Goal: Task Accomplishment & Management: Manage account settings

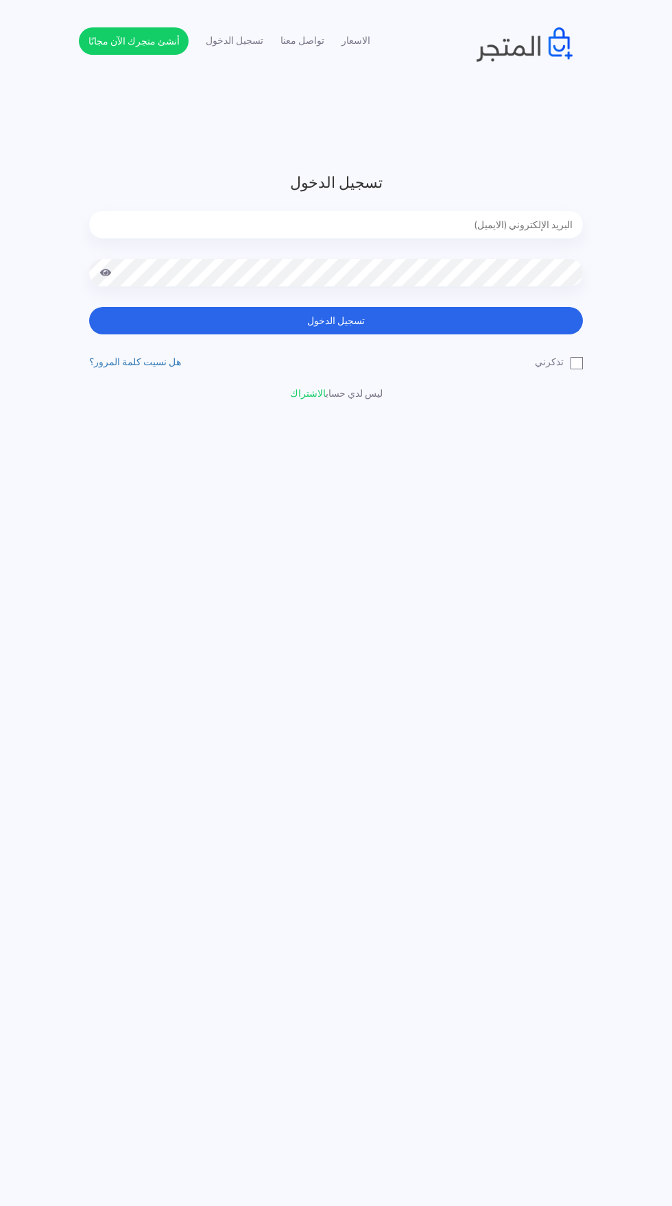
click at [194, 228] on input "email" at bounding box center [335, 224] width 493 height 27
type input "noha_mae86@yahoo.com"
click at [89, 307] on button "تسجيل الدخول" at bounding box center [335, 320] width 493 height 27
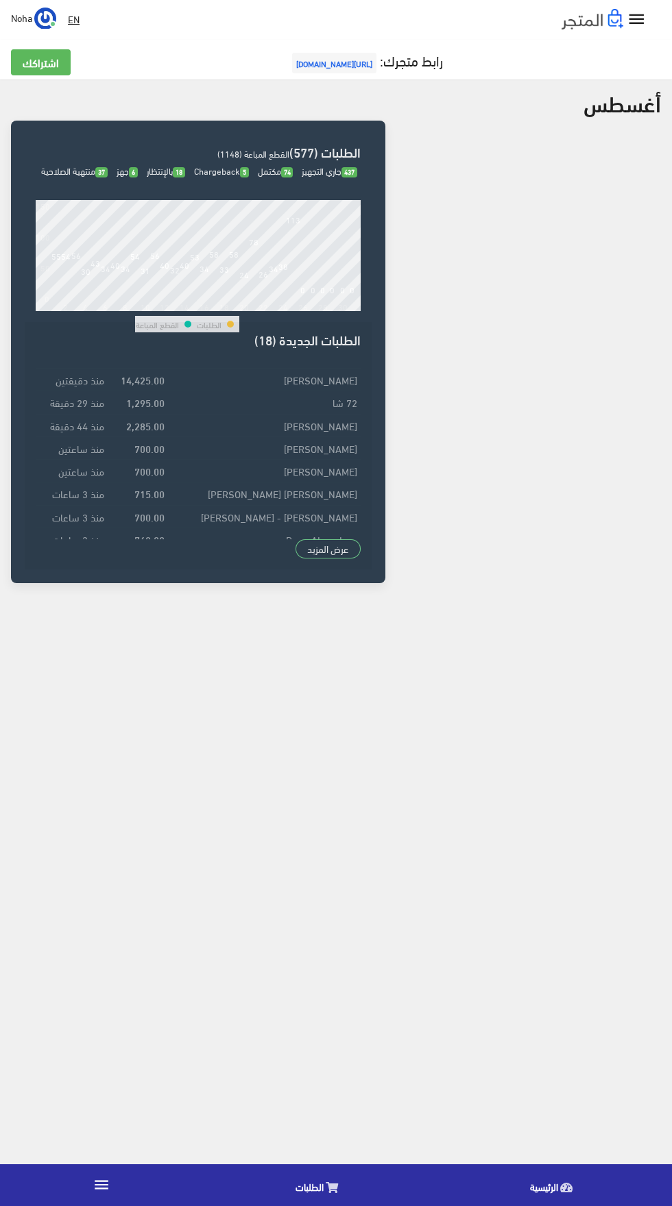
click at [149, 387] on strong "14,425.00" at bounding box center [143, 379] width 44 height 15
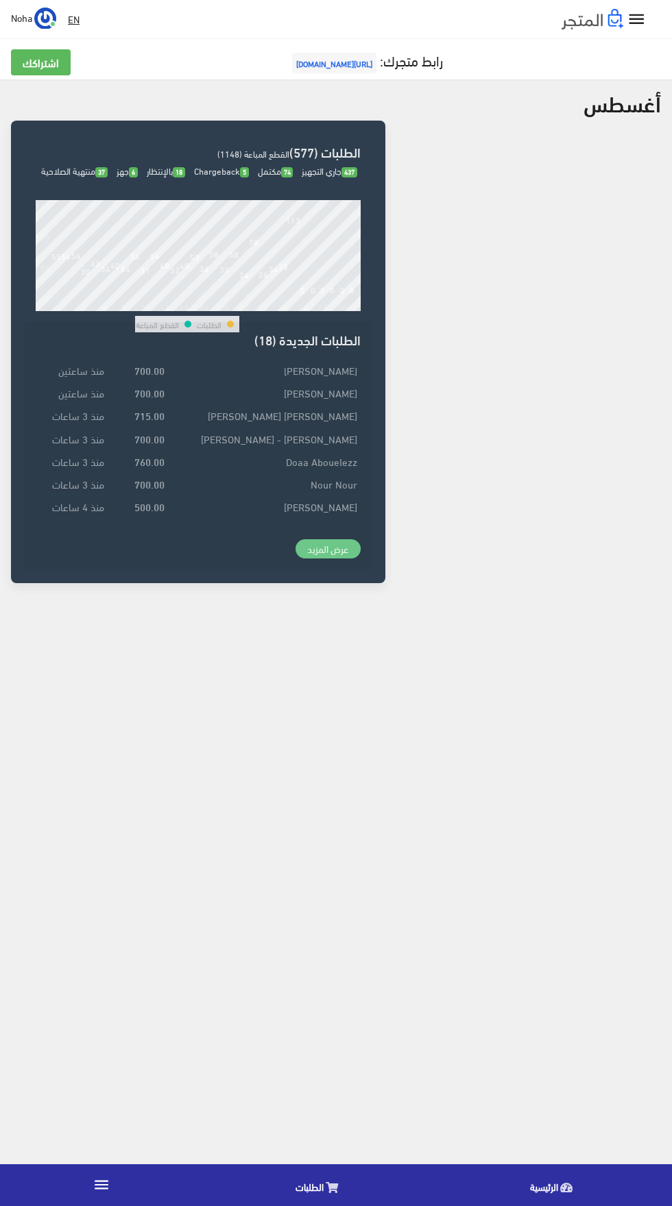
click at [332, 558] on link "عرض المزيد" at bounding box center [328, 548] width 66 height 19
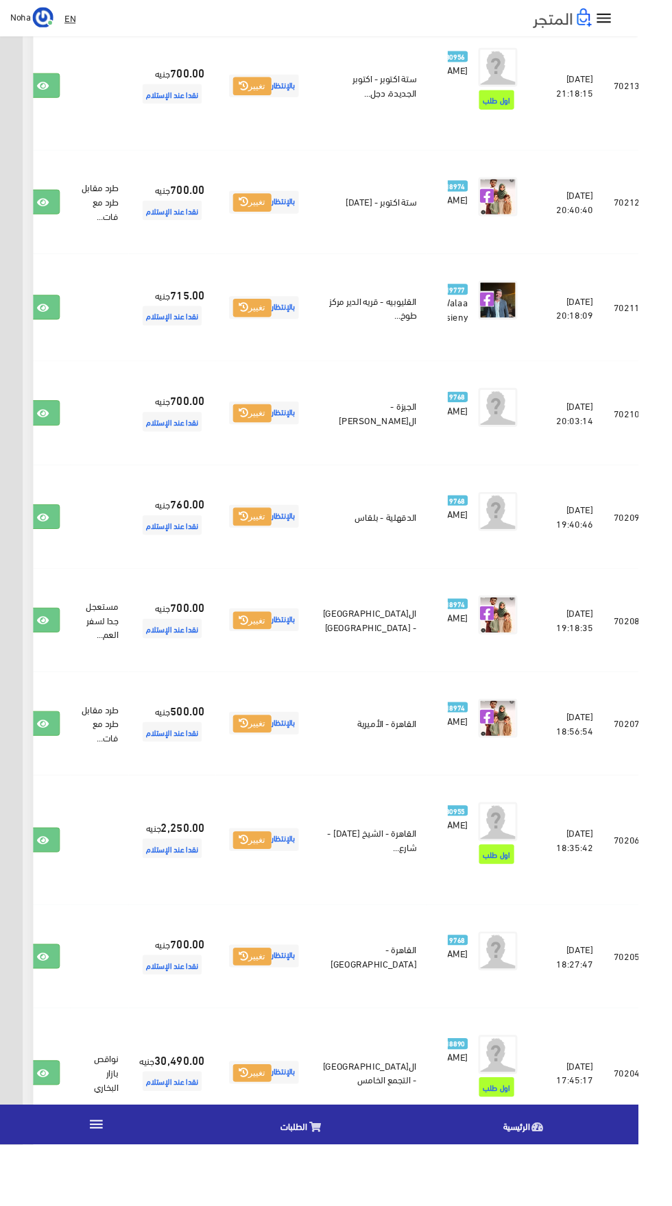
scroll to position [0, -36]
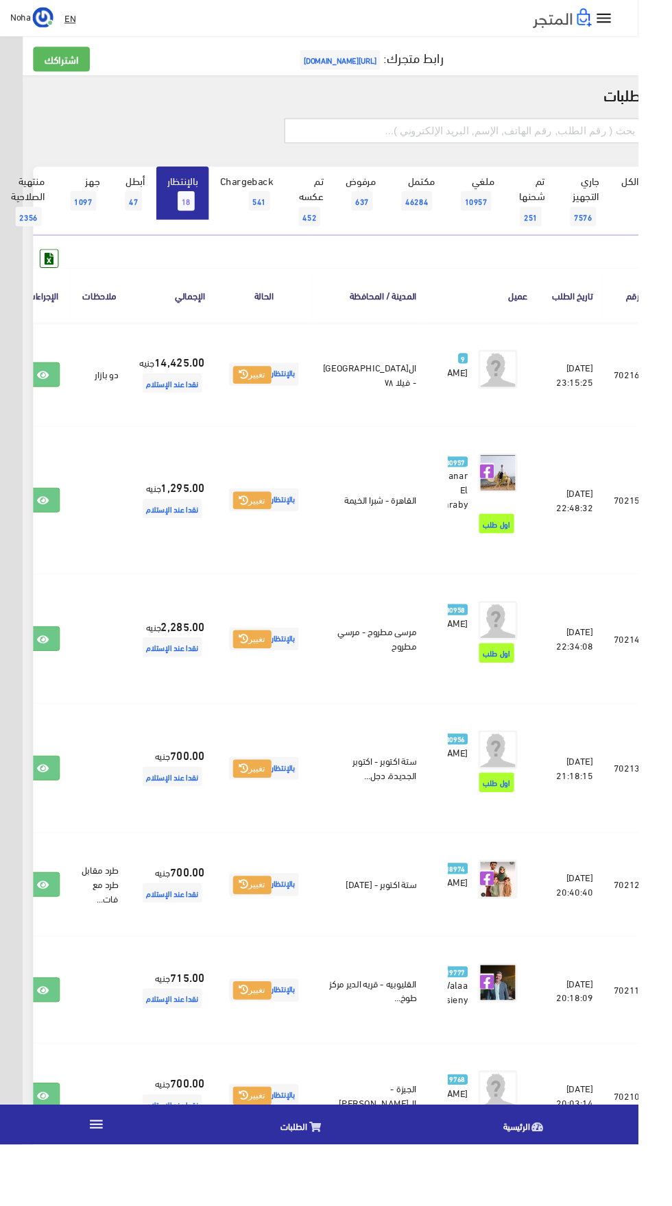
click at [393, 132] on input "text" at bounding box center [488, 138] width 378 height 26
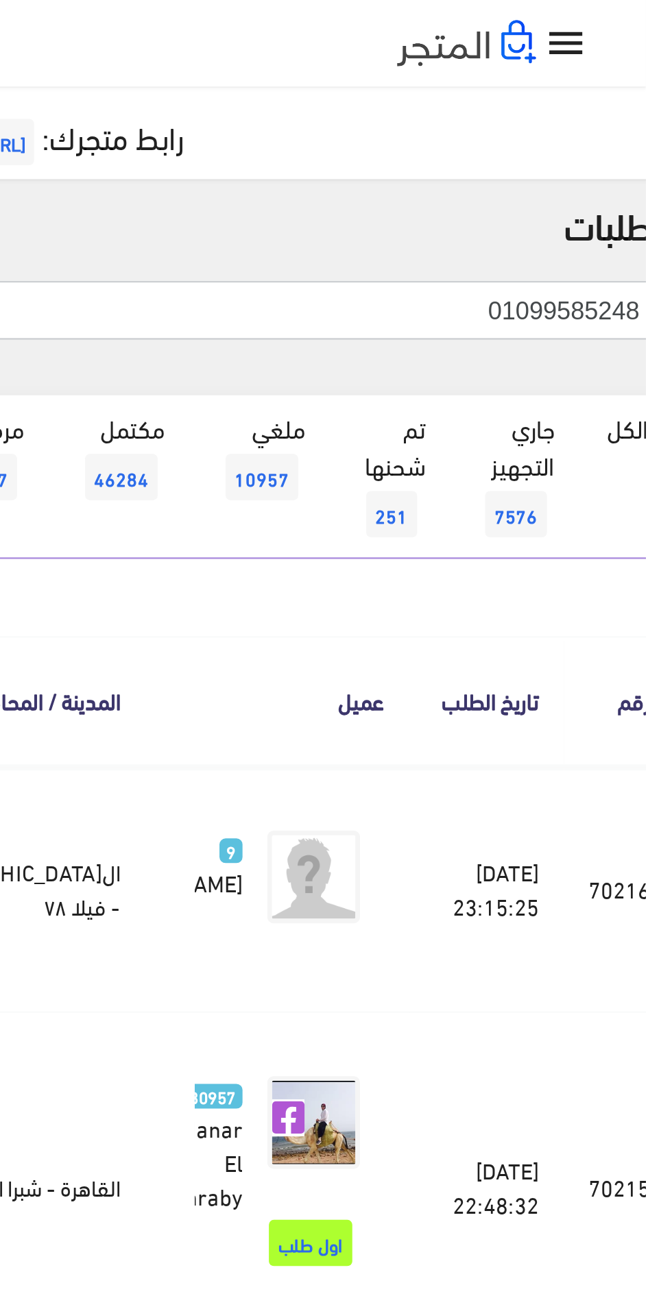
type input "01099585248"
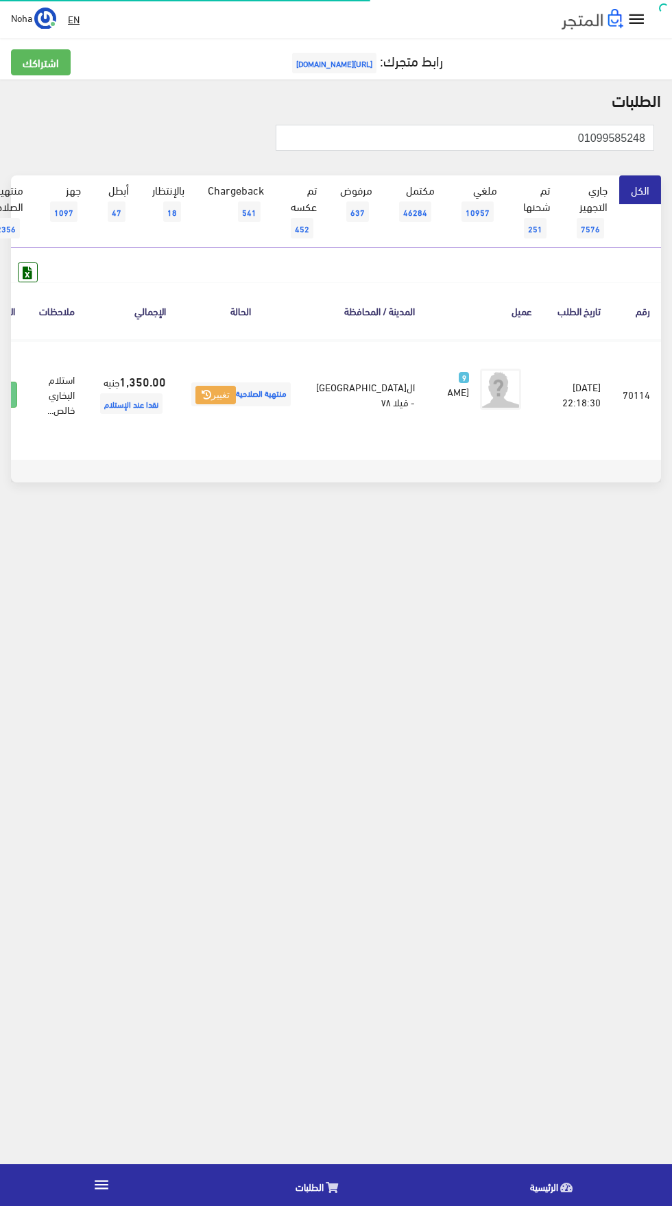
scroll to position [0, -36]
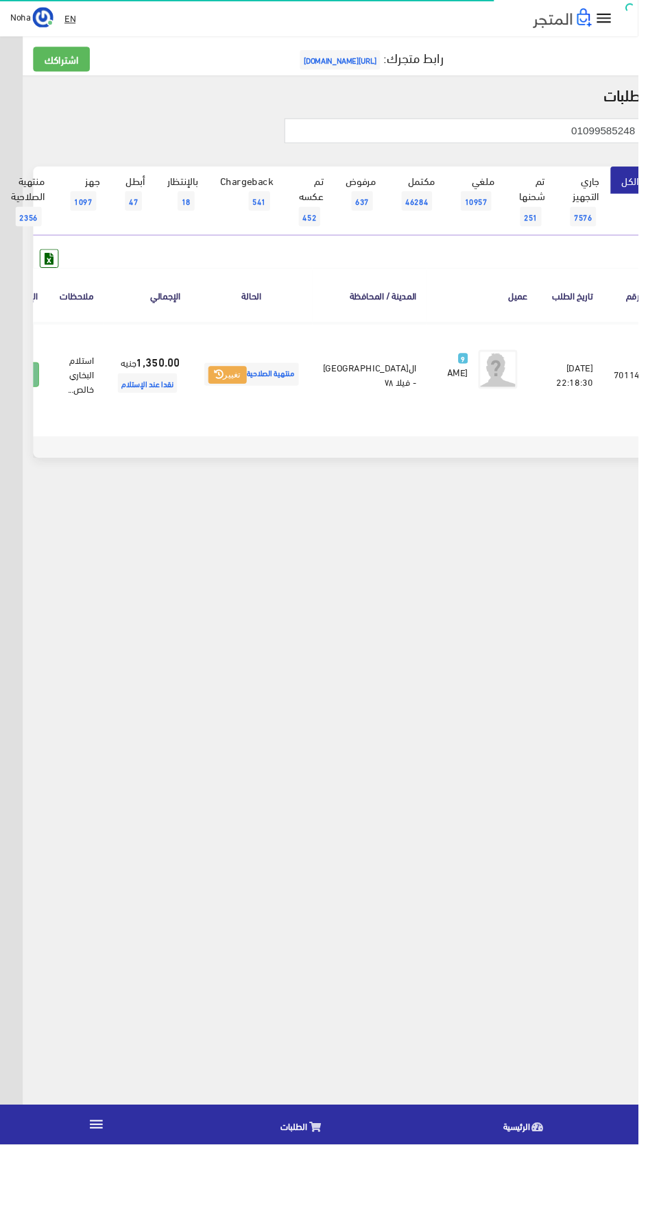
click at [29, 401] on icon at bounding box center [23, 395] width 12 height 11
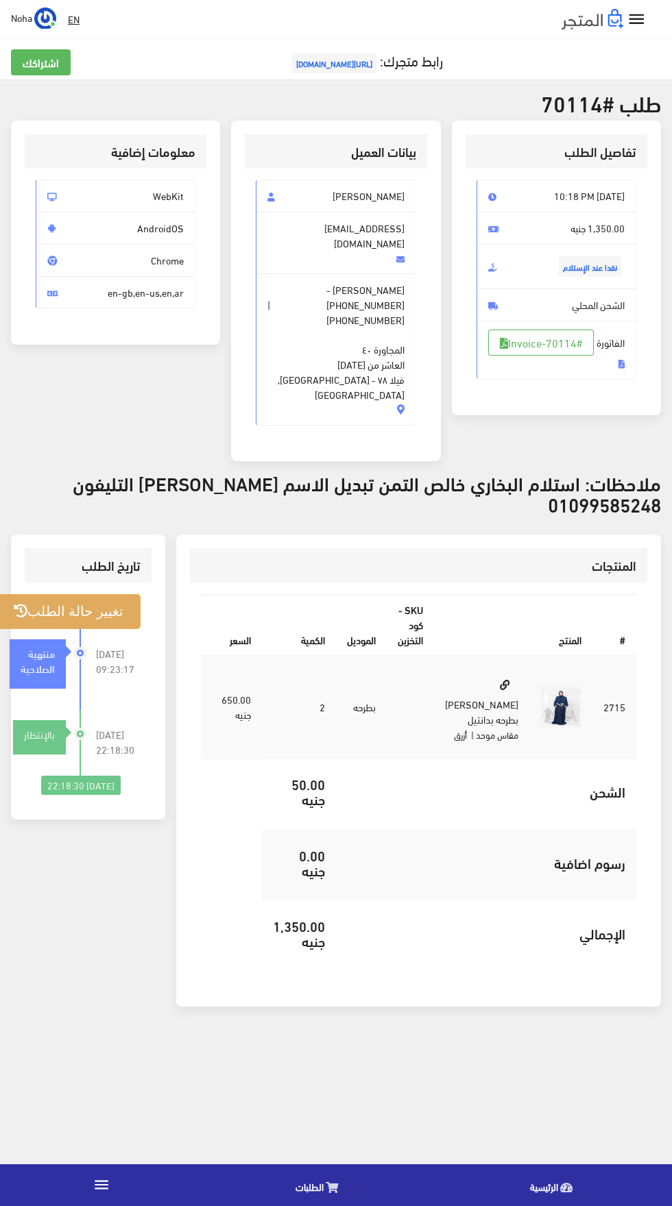
click at [51, 594] on button "تغيير حالة الطلب" at bounding box center [69, 611] width 144 height 35
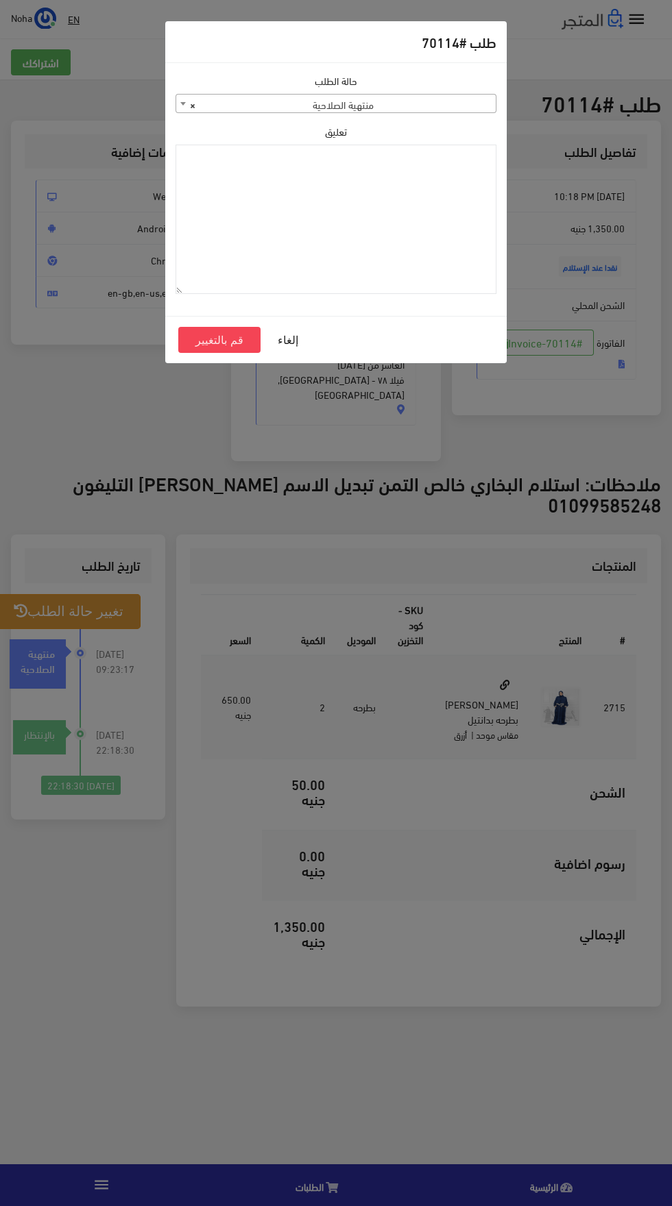
click at [245, 108] on span "× منتهية الصلاحية" at bounding box center [335, 104] width 319 height 19
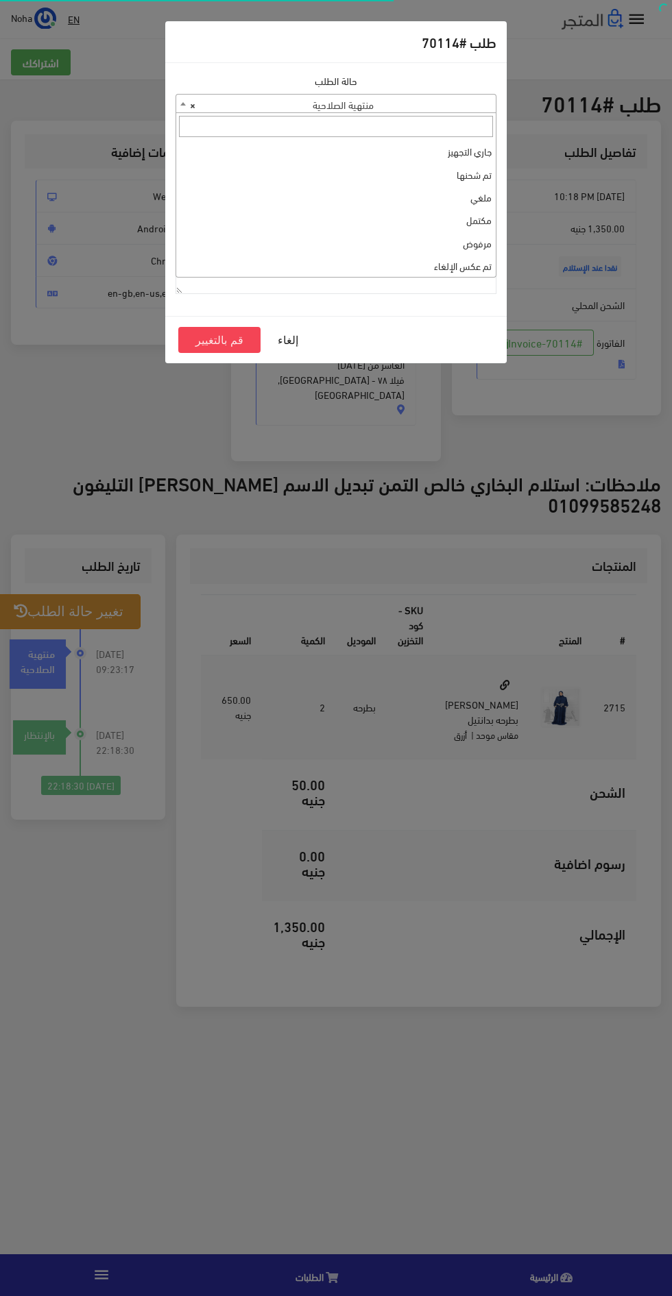
select select "3"
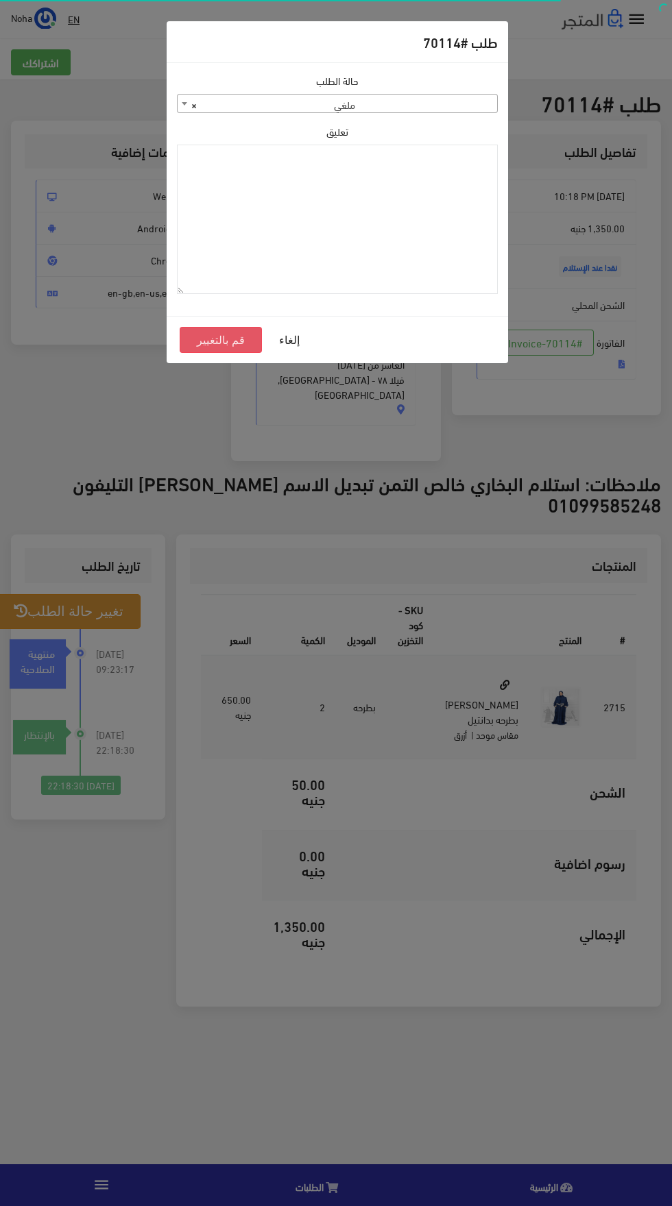
click at [210, 334] on button "قم بالتغيير" at bounding box center [221, 340] width 82 height 26
